Goal: Navigation & Orientation: Find specific page/section

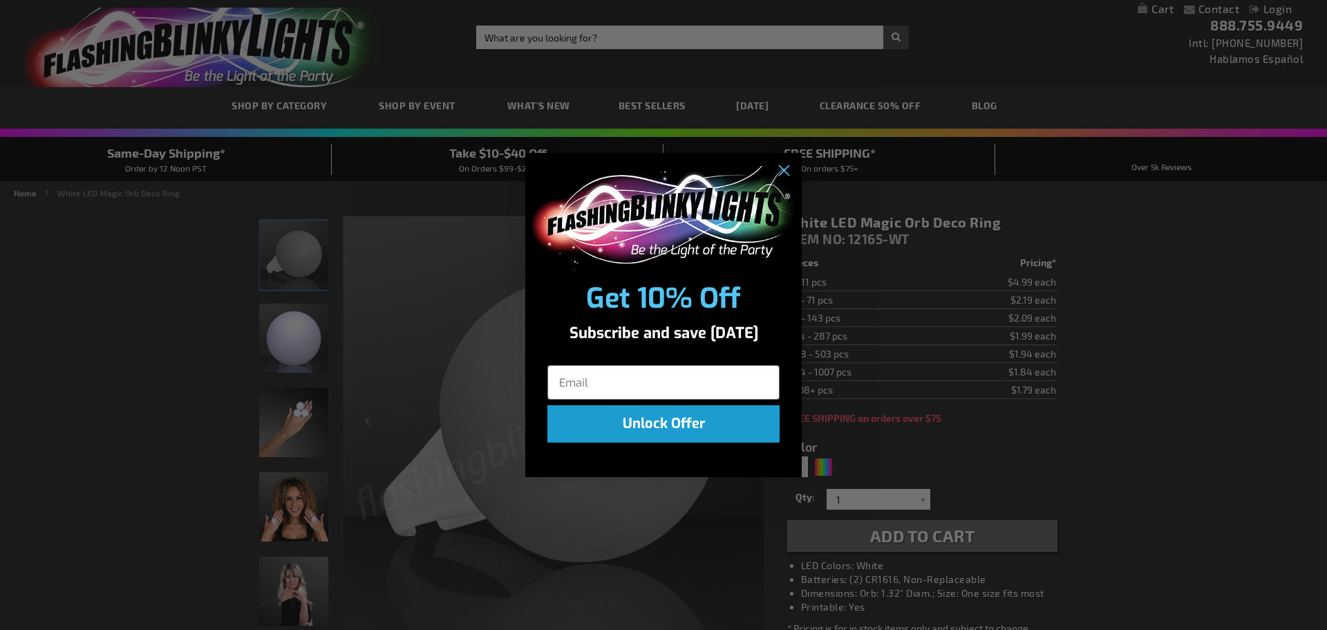
click at [120, 258] on div "Close dialog Get 10% Off Subscribe and save today Unlock Offer Submit" at bounding box center [663, 315] width 1327 height 630
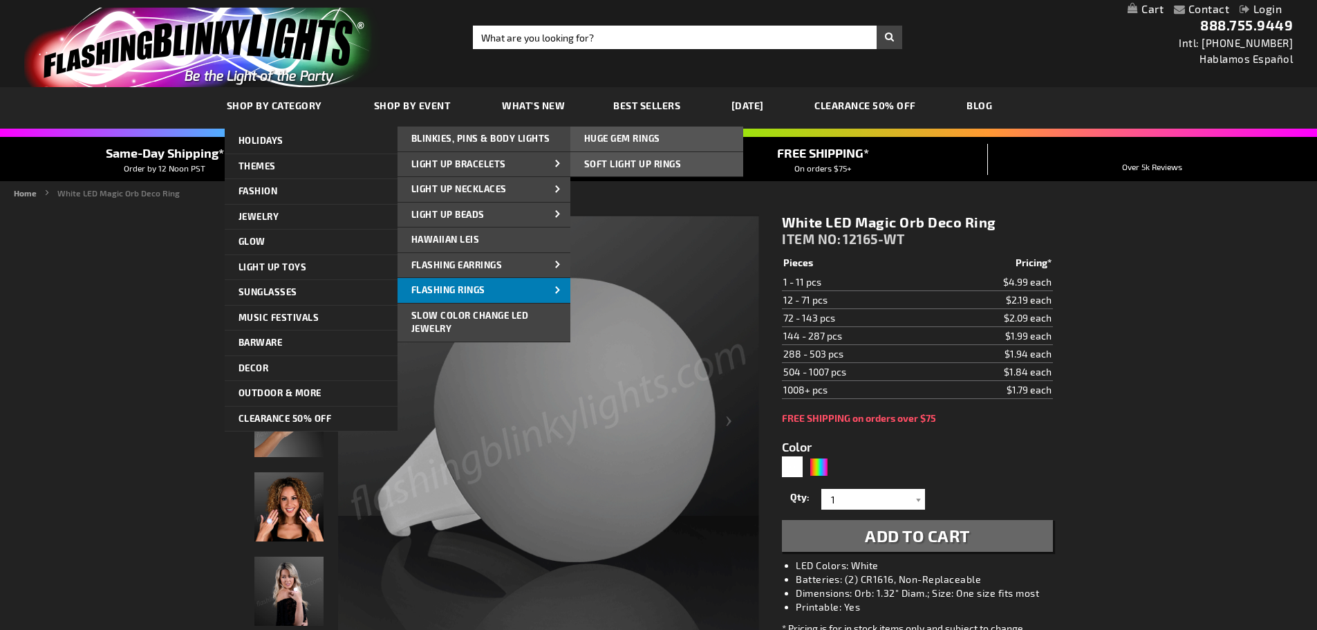
click at [548, 290] on span at bounding box center [557, 290] width 21 height 15
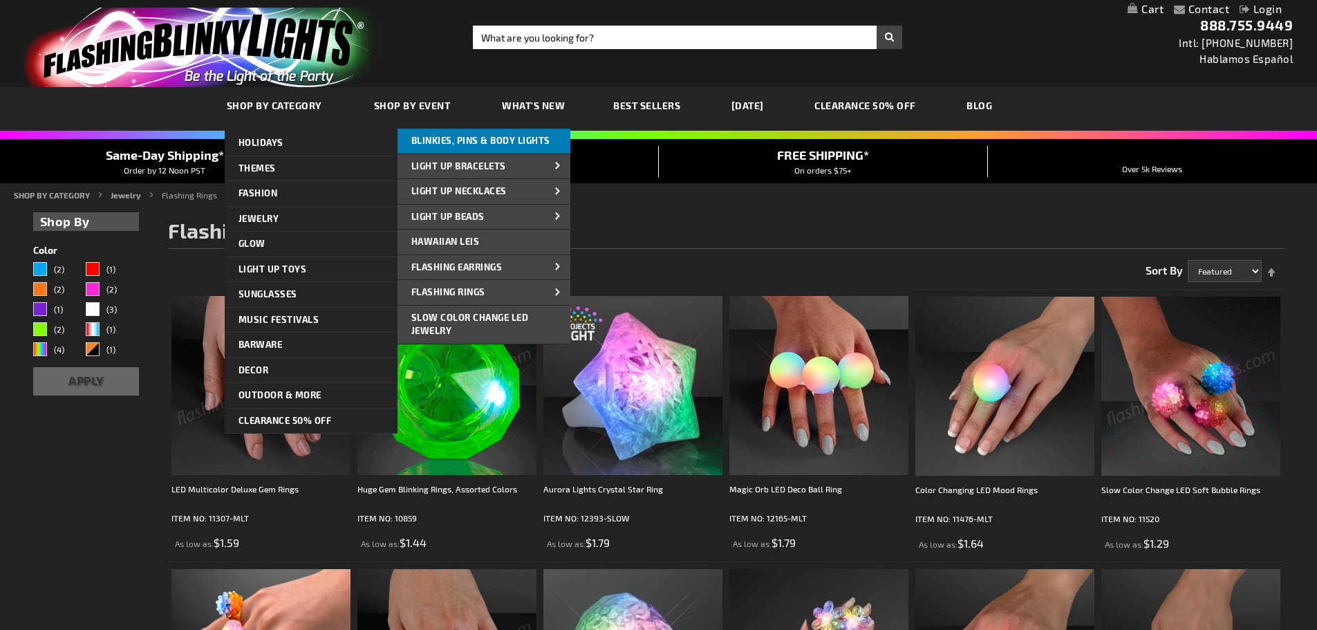
click at [446, 141] on span "Blinkies, Pins & Body Lights" at bounding box center [480, 140] width 139 height 11
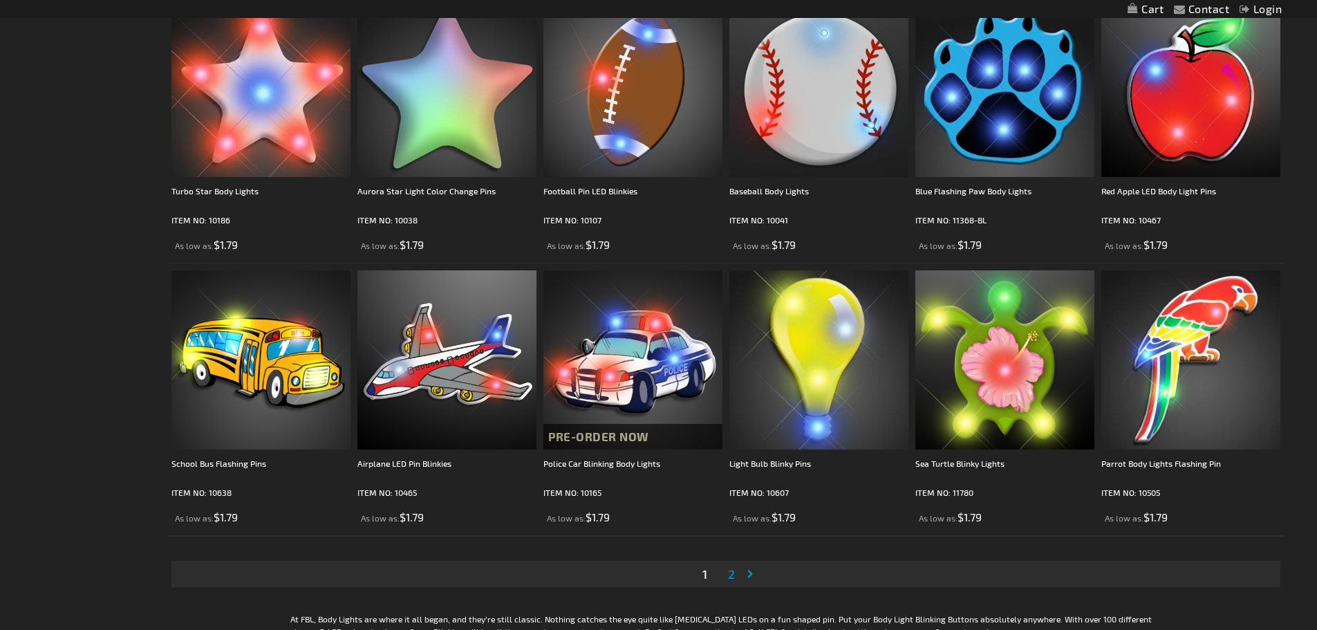
scroll to position [2488, 0]
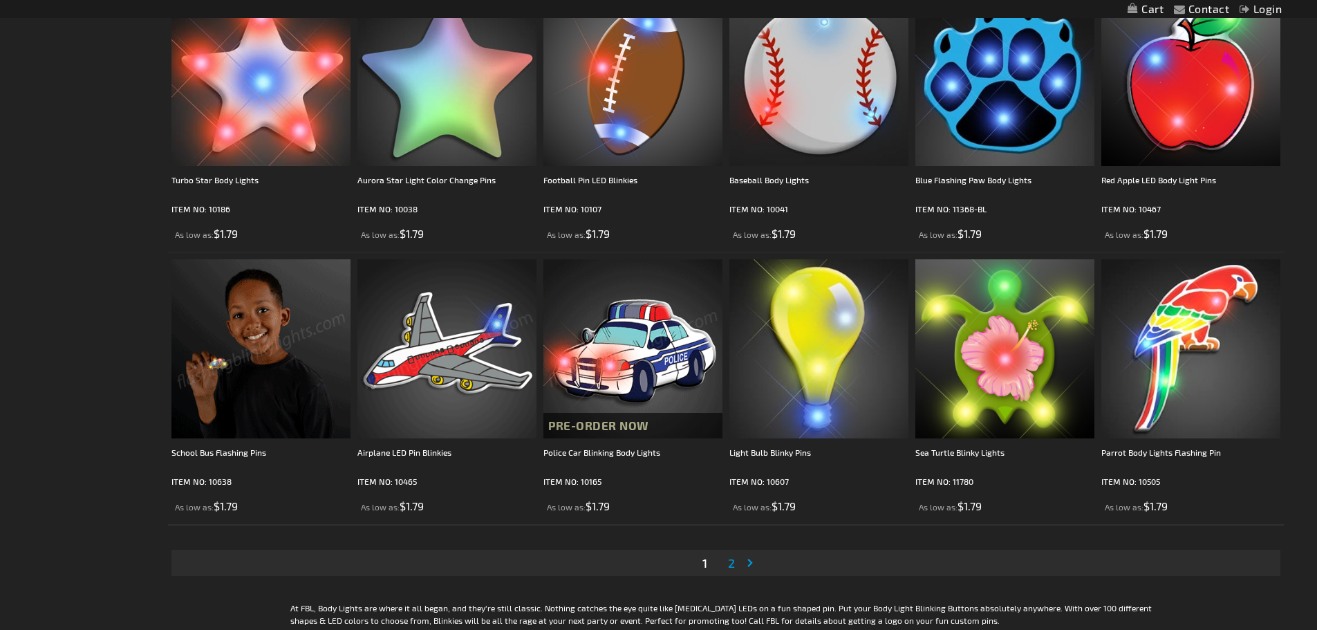
click at [726, 568] on link "Page 2" at bounding box center [731, 562] width 12 height 21
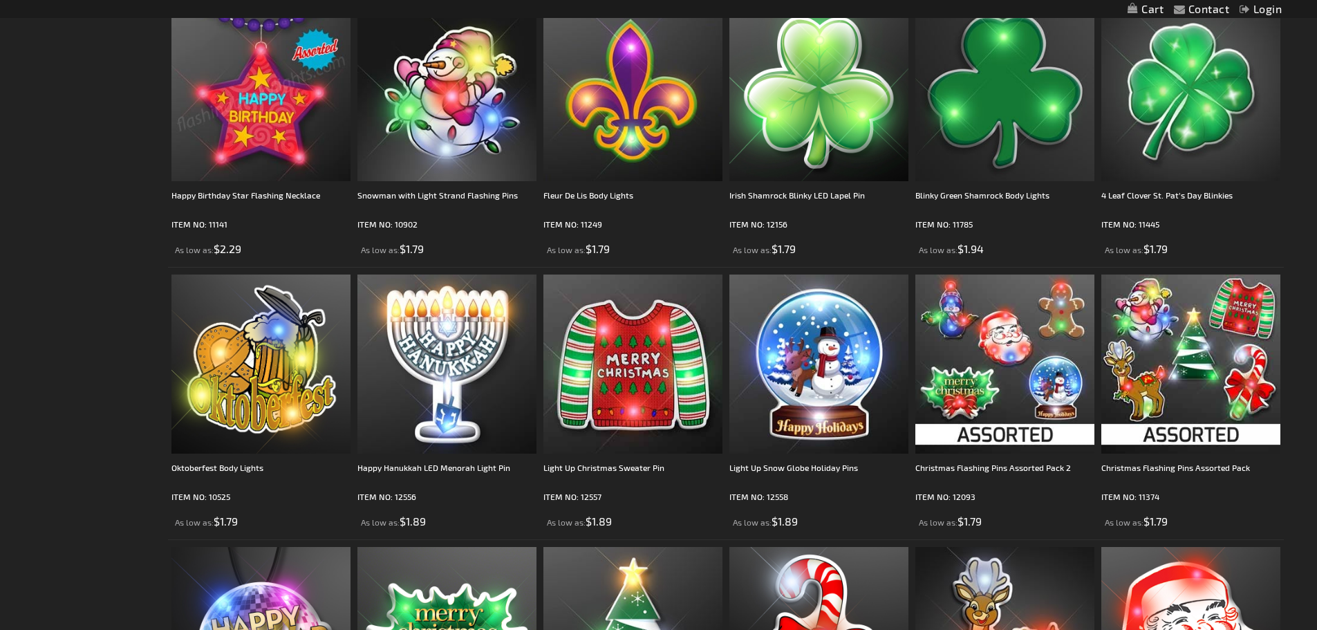
scroll to position [1382, 0]
